Goal: Navigation & Orientation: Find specific page/section

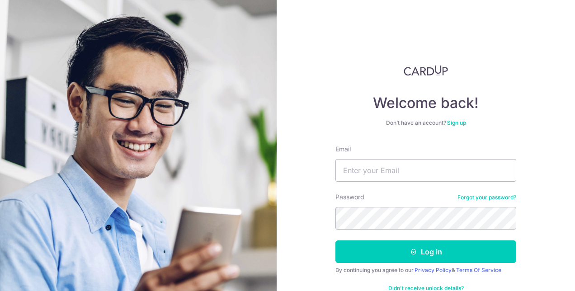
type input "[PERSON_NAME][EMAIL_ADDRESS][PERSON_NAME][DOMAIN_NAME]"
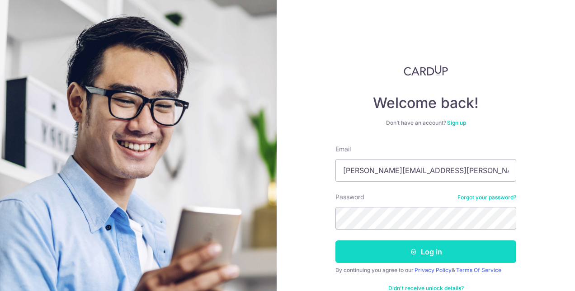
click at [416, 252] on button "Log in" at bounding box center [426, 252] width 181 height 23
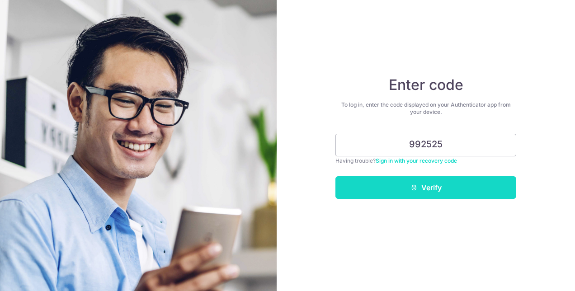
type input "992525"
click at [412, 185] on icon "submit" at bounding box center [414, 187] width 7 height 7
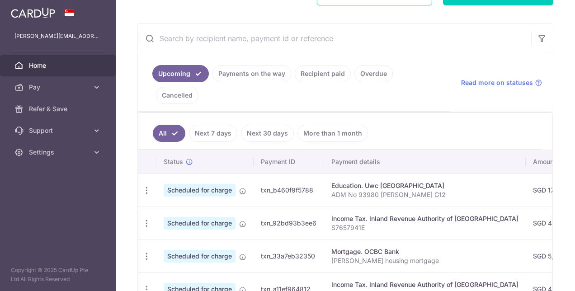
scroll to position [181, 0]
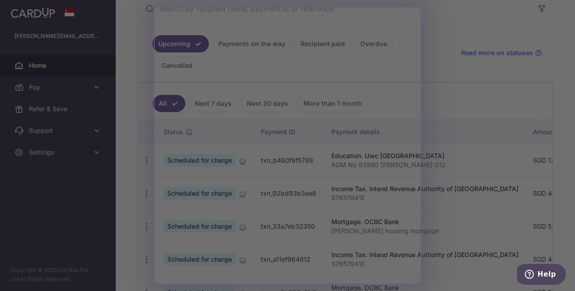
click at [464, 71] on div at bounding box center [290, 147] width 581 height 294
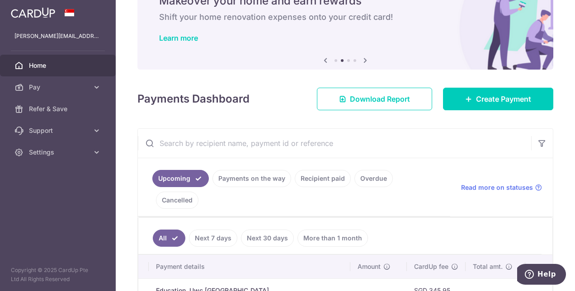
scroll to position [0, 0]
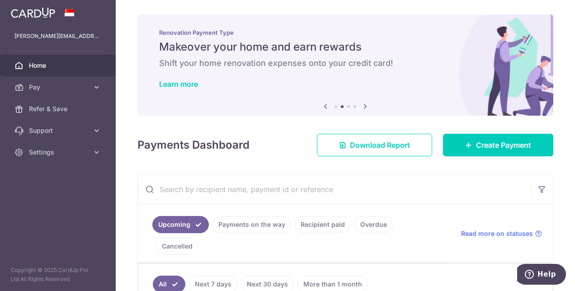
click at [333, 110] on div "Previous Next" at bounding box center [345, 106] width 51 height 11
click at [335, 108] on li at bounding box center [336, 106] width 3 height 3
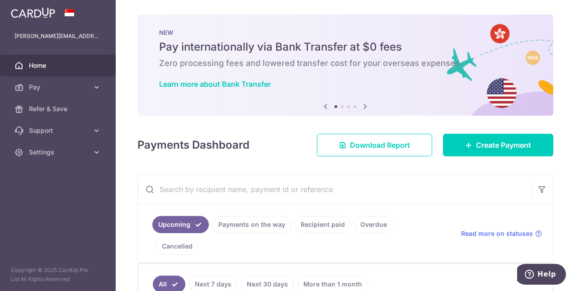
click at [365, 105] on icon at bounding box center [365, 106] width 11 height 11
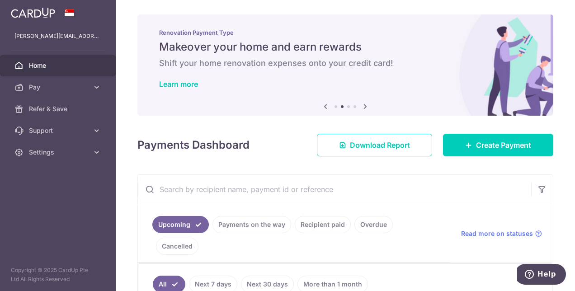
click at [361, 108] on icon at bounding box center [365, 106] width 11 height 11
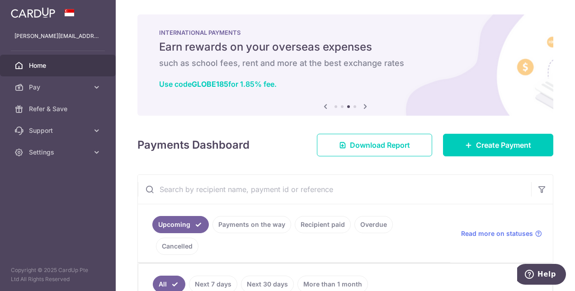
click at [296, 54] on div "INTERNATIONAL PAYMENTS Earn rewards on your overseas expenses such as school fe…" at bounding box center [345, 59] width 416 height 90
click at [242, 85] on link "Use code GLOBE185 for 1.85% fee." at bounding box center [218, 84] width 118 height 9
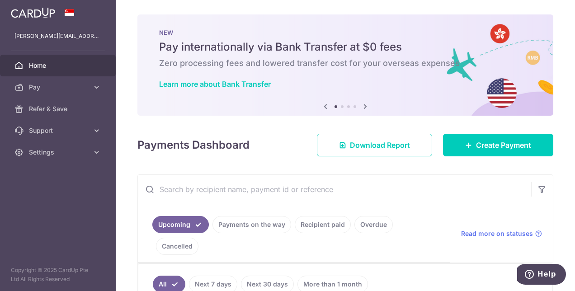
click at [362, 106] on icon at bounding box center [365, 106] width 11 height 11
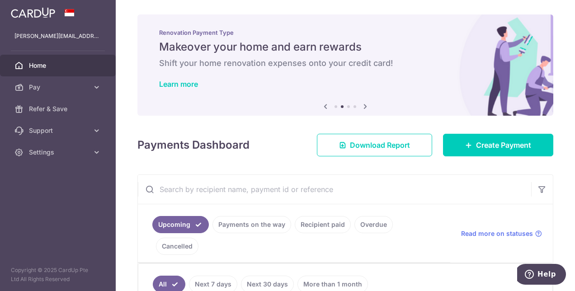
click at [362, 106] on icon at bounding box center [365, 106] width 11 height 11
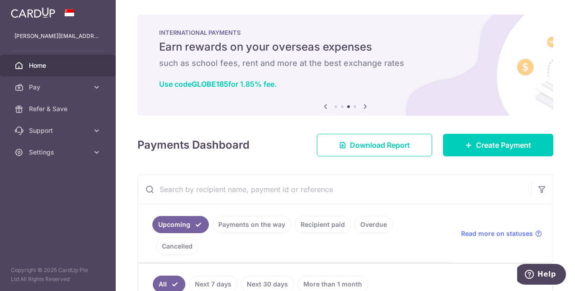
click at [363, 106] on icon at bounding box center [365, 106] width 11 height 11
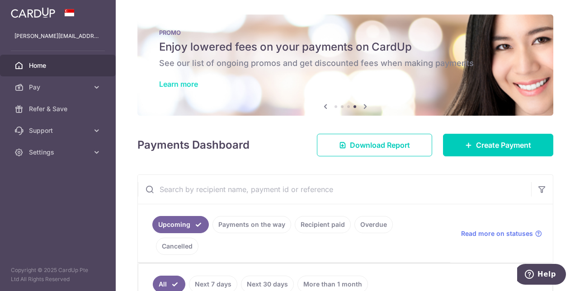
click at [176, 81] on link "Learn more" at bounding box center [178, 84] width 39 height 9
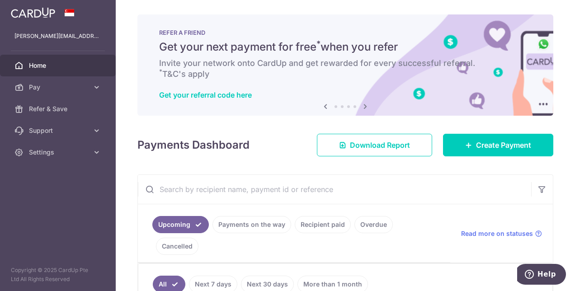
scroll to position [181, 0]
